Goal: Feedback & Contribution: Leave review/rating

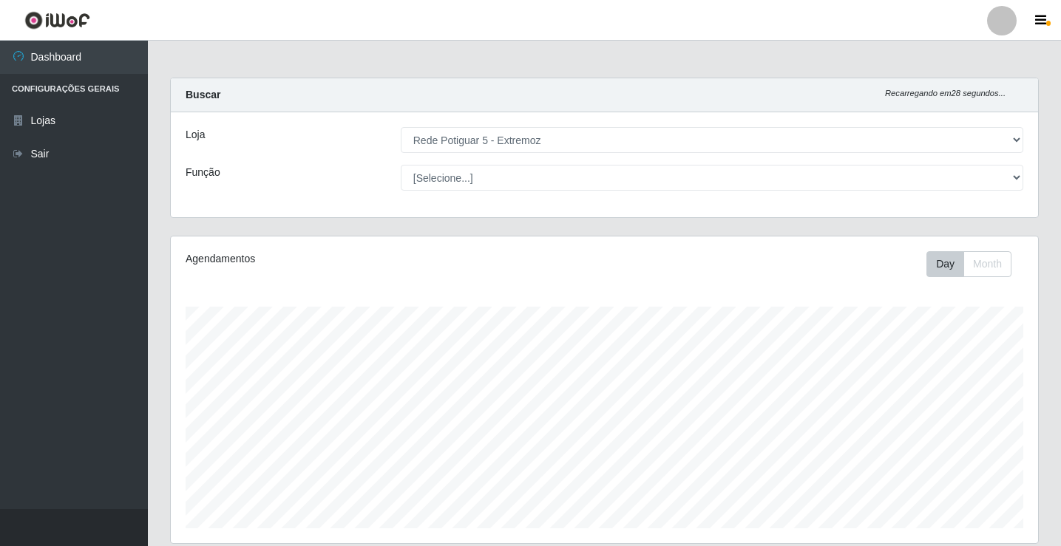
select select "79"
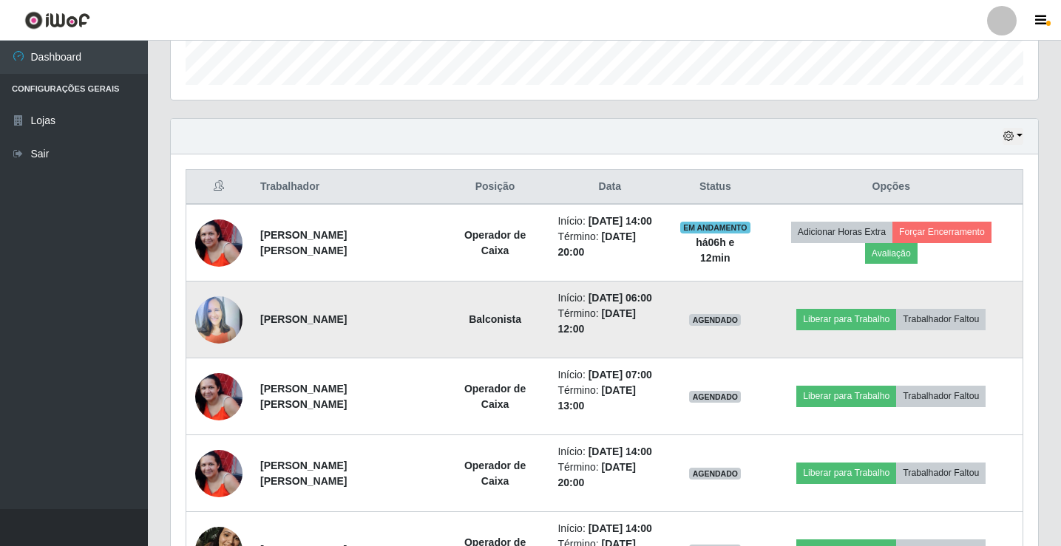
scroll to position [307, 867]
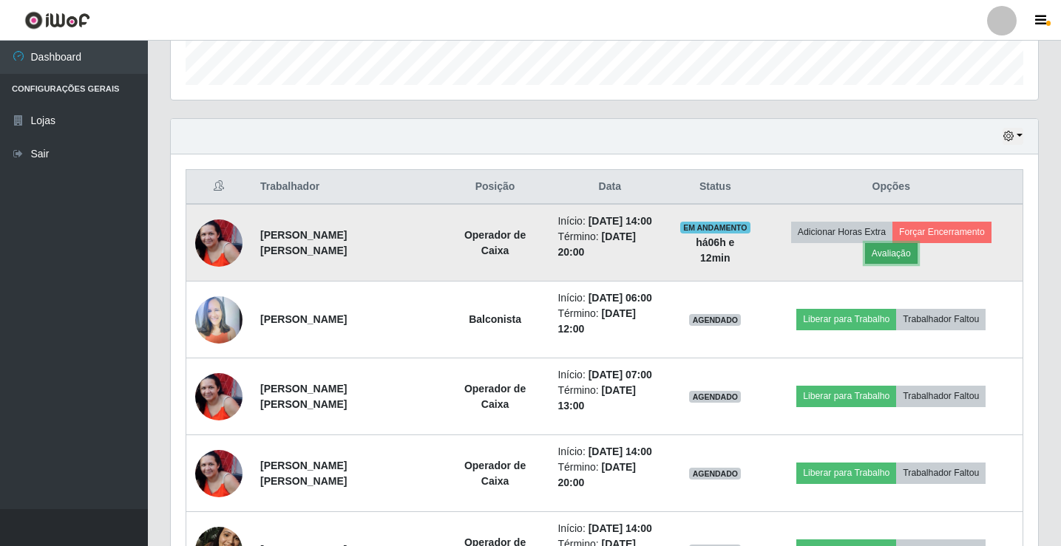
click at [899, 257] on button "Avaliação" at bounding box center [891, 253] width 52 height 21
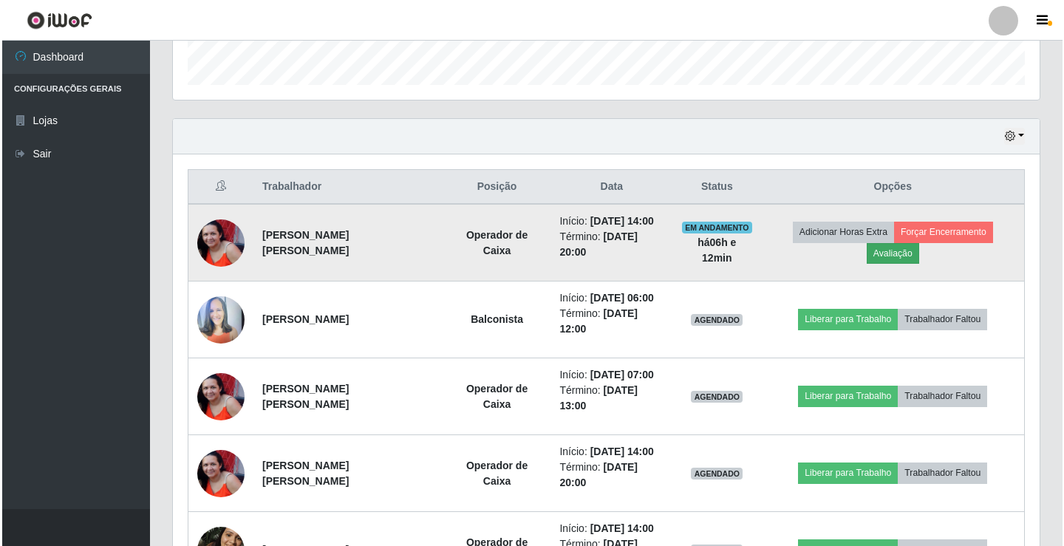
scroll to position [307, 860]
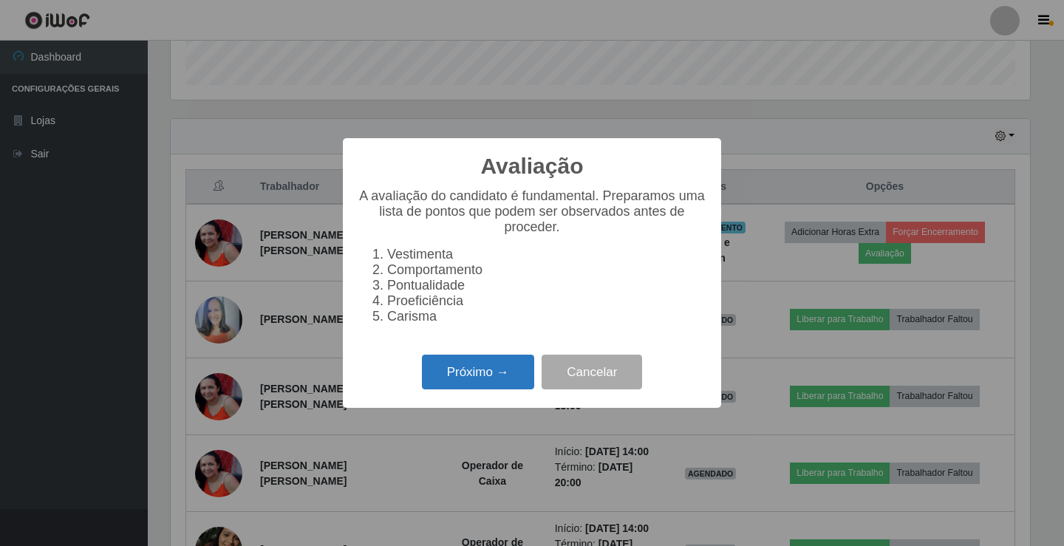
drag, startPoint x: 501, startPoint y: 378, endPoint x: 501, endPoint y: 370, distance: 8.9
click at [501, 370] on button "Próximo →" at bounding box center [478, 372] width 112 height 35
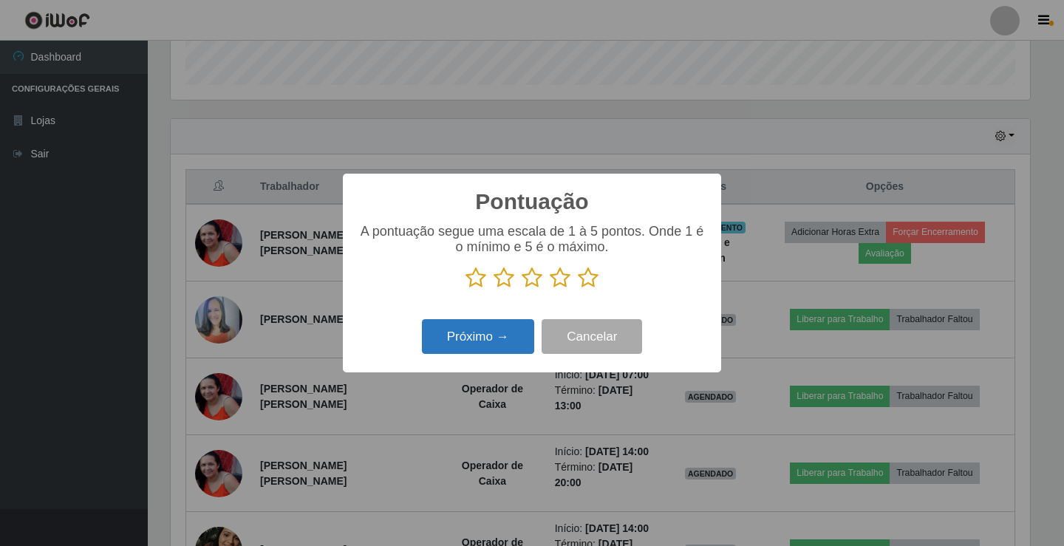
scroll to position [738822, 738269]
click at [582, 279] on icon at bounding box center [588, 278] width 21 height 22
click at [578, 289] on input "radio" at bounding box center [578, 289] width 0 height 0
click at [506, 335] on button "Próximo →" at bounding box center [478, 336] width 112 height 35
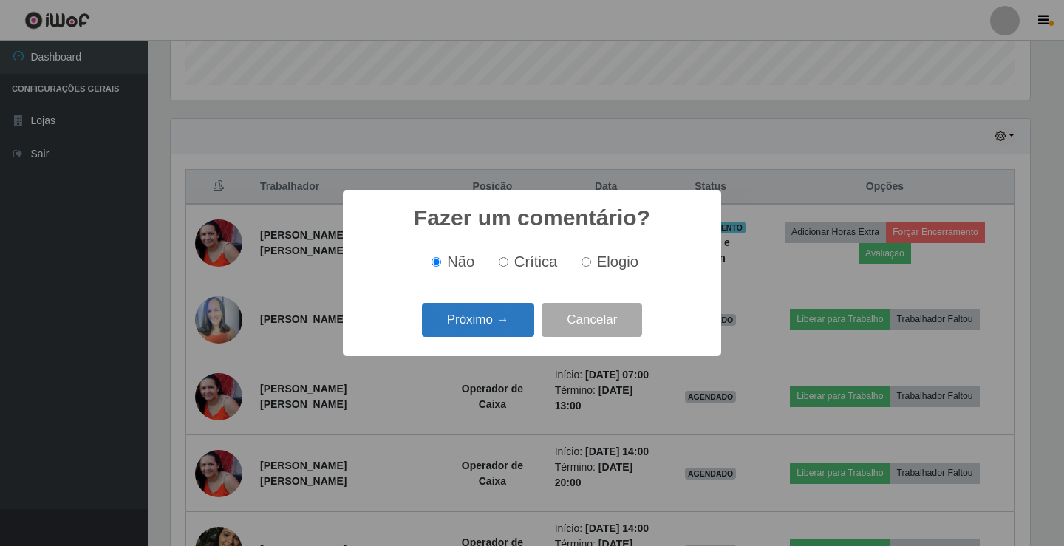
click at [503, 330] on button "Próximo →" at bounding box center [478, 320] width 112 height 35
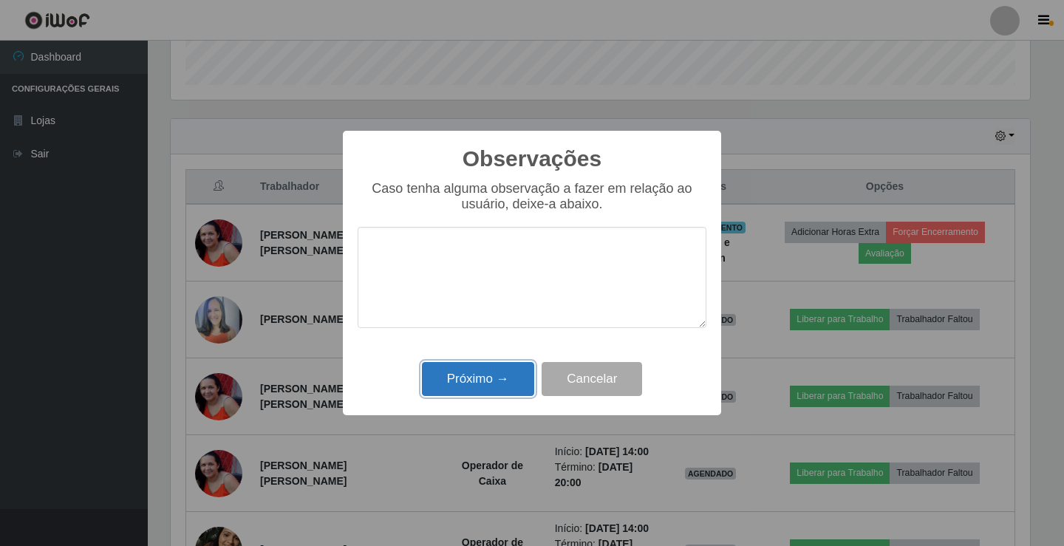
drag, startPoint x: 499, startPoint y: 376, endPoint x: 519, endPoint y: 369, distance: 21.3
click at [506, 373] on button "Próximo →" at bounding box center [478, 379] width 112 height 35
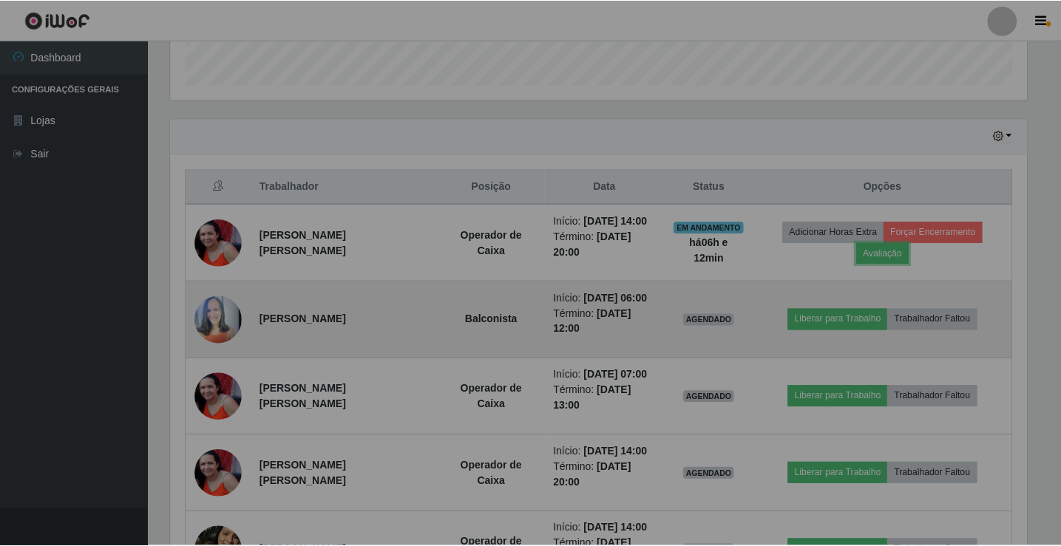
scroll to position [307, 867]
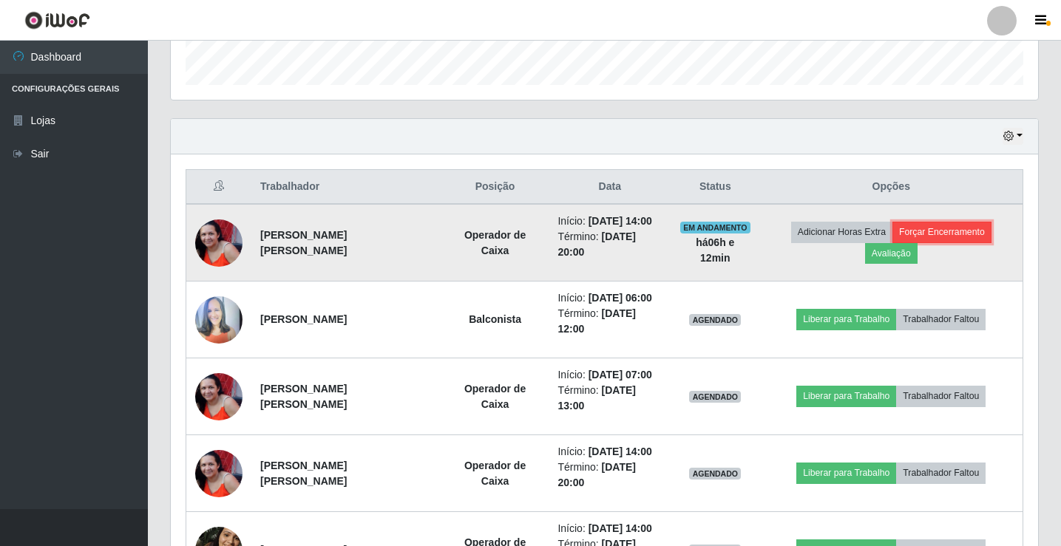
click at [939, 228] on button "Forçar Encerramento" at bounding box center [941, 232] width 99 height 21
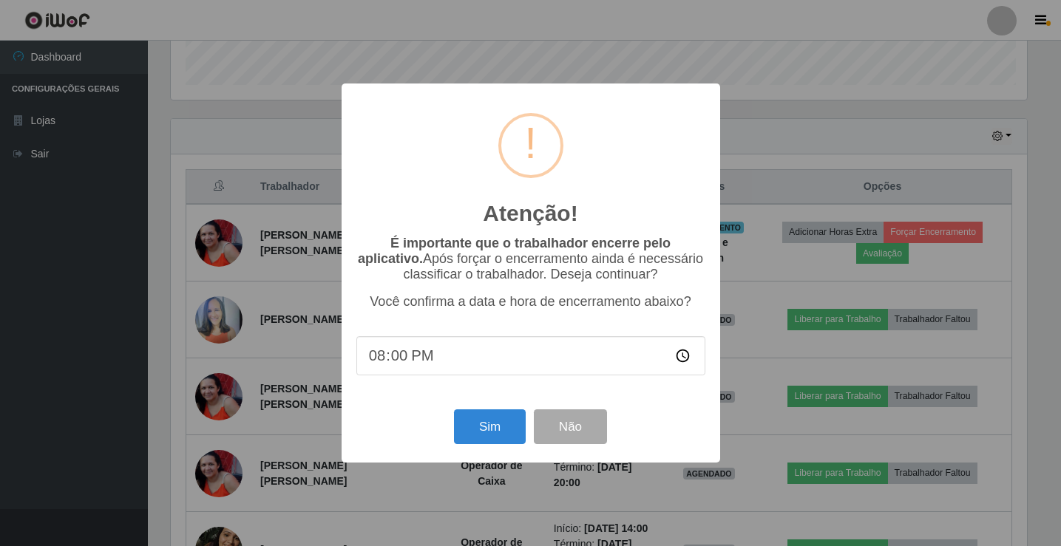
scroll to position [307, 860]
click at [527, 440] on button "Sim" at bounding box center [491, 426] width 72 height 35
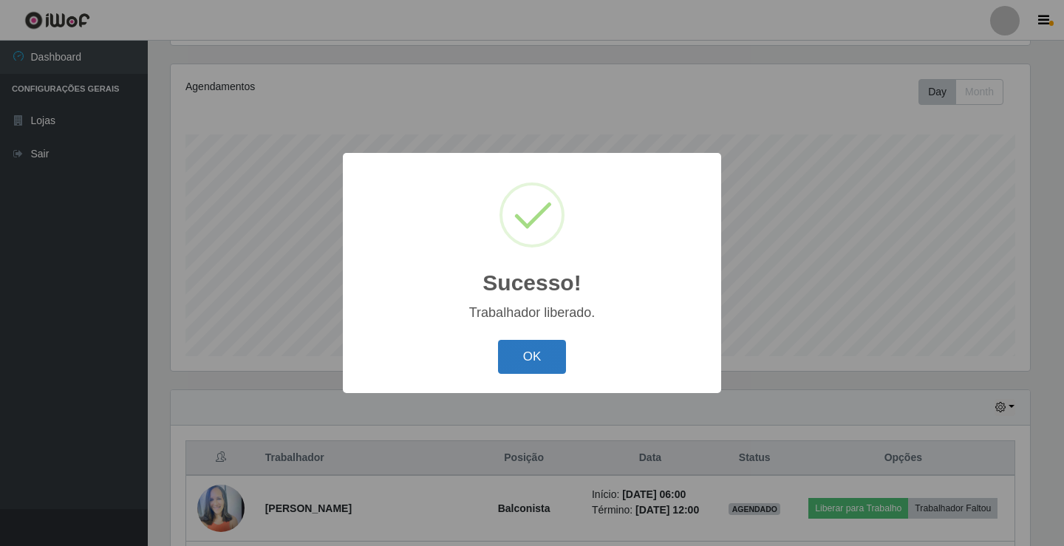
click at [537, 360] on button "OK" at bounding box center [532, 357] width 69 height 35
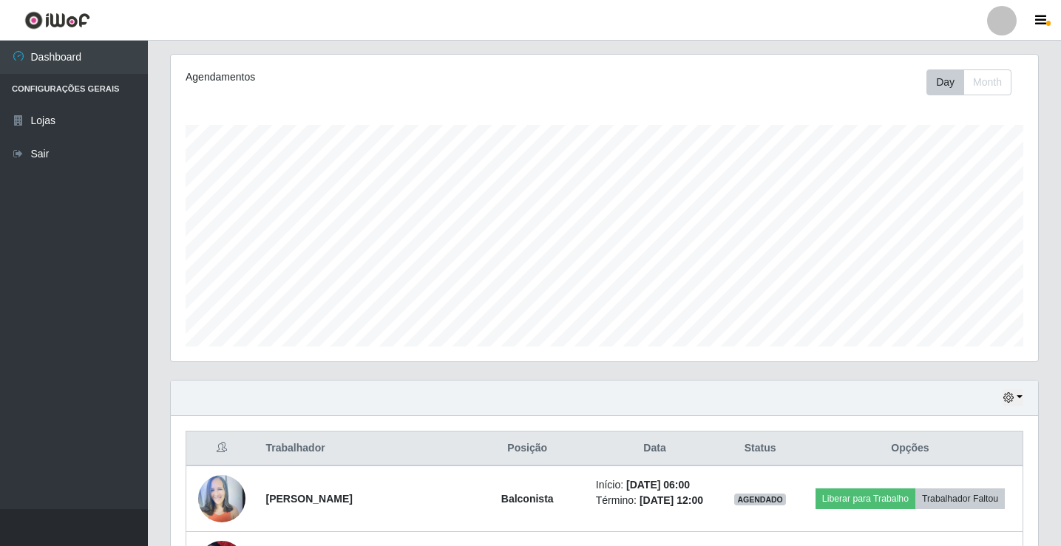
scroll to position [33, 0]
